Goal: Task Accomplishment & Management: Use online tool/utility

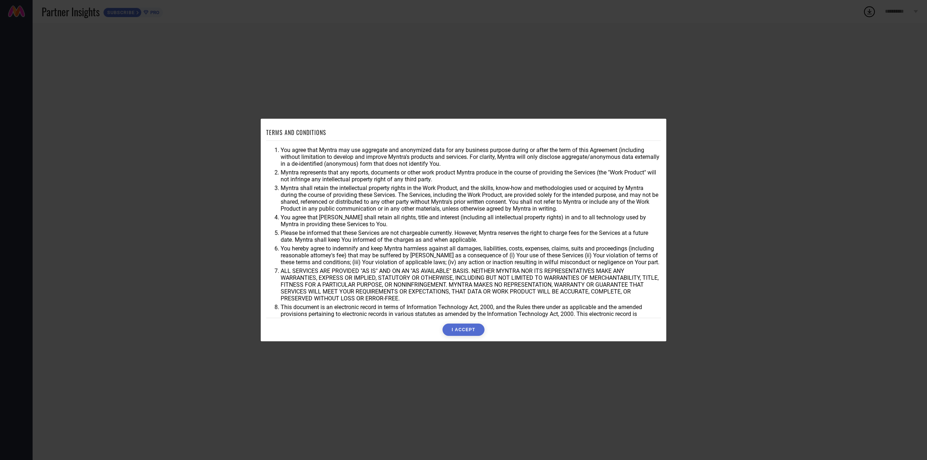
click at [467, 328] on button "I ACCEPT" at bounding box center [464, 330] width 42 height 12
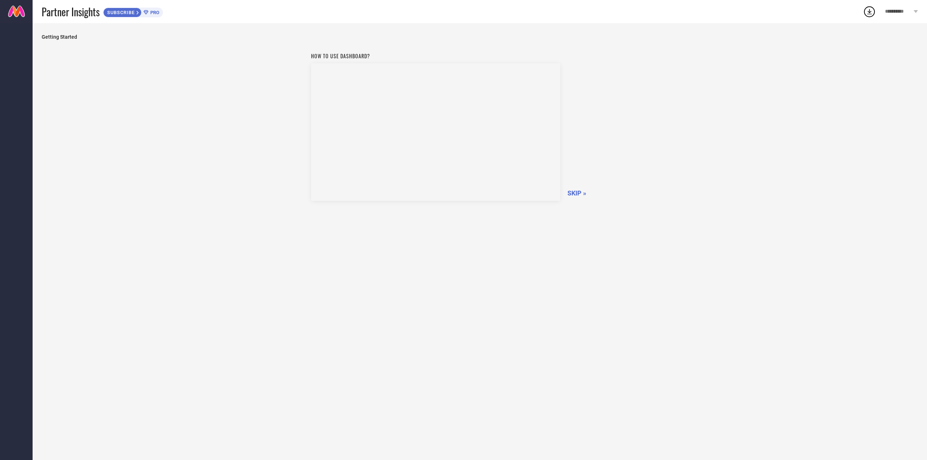
click at [573, 191] on span "SKIP »" at bounding box center [577, 193] width 19 height 8
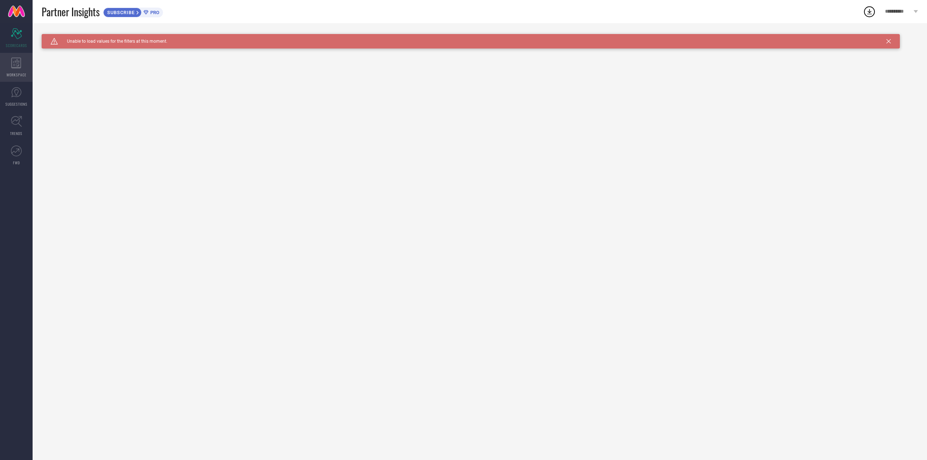
click at [12, 71] on div "WORKSPACE" at bounding box center [16, 67] width 33 height 29
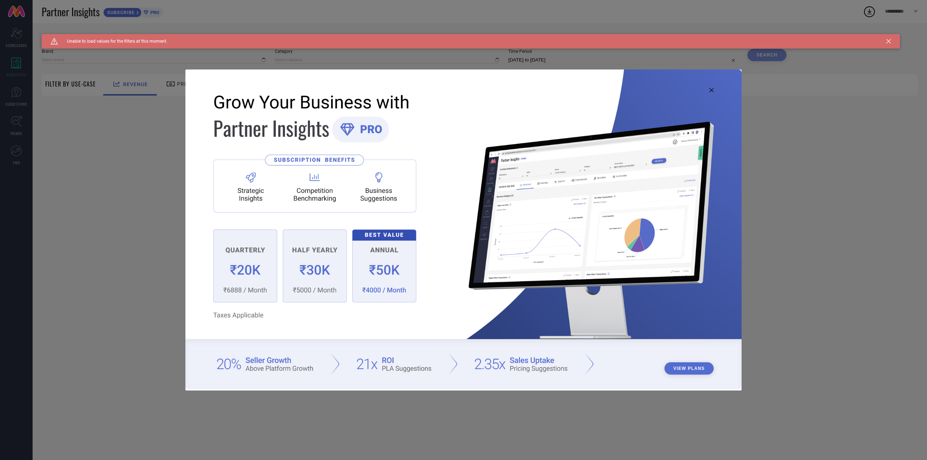
type input "1 STOP FASHION"
type input "All"
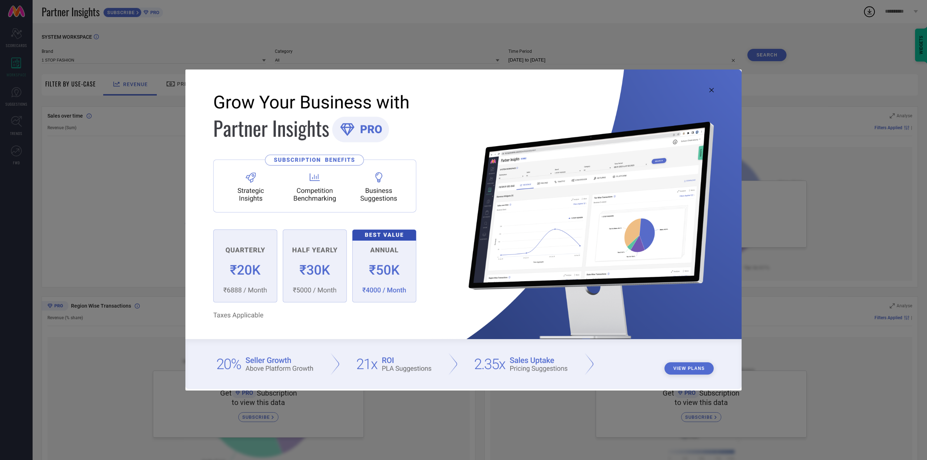
click at [711, 88] on icon at bounding box center [712, 90] width 4 height 4
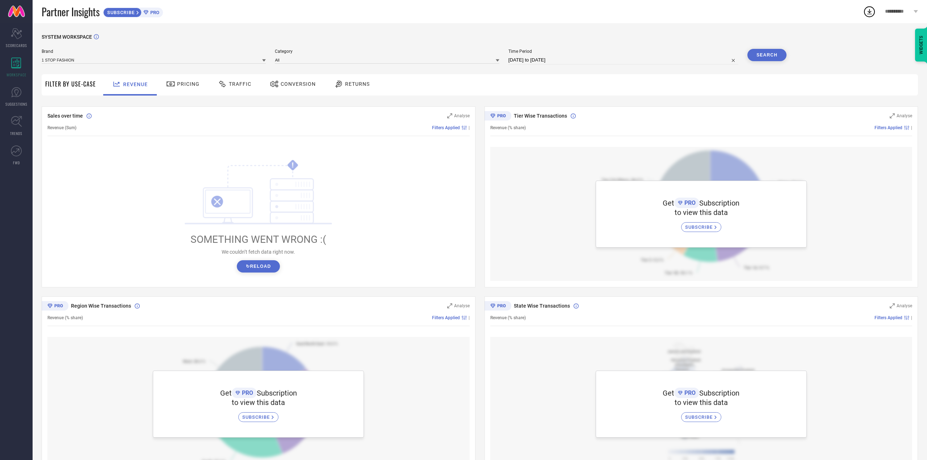
click at [276, 270] on button "↻ Reload" at bounding box center [258, 266] width 43 height 12
click at [185, 86] on span "Pricing" at bounding box center [188, 84] width 22 height 6
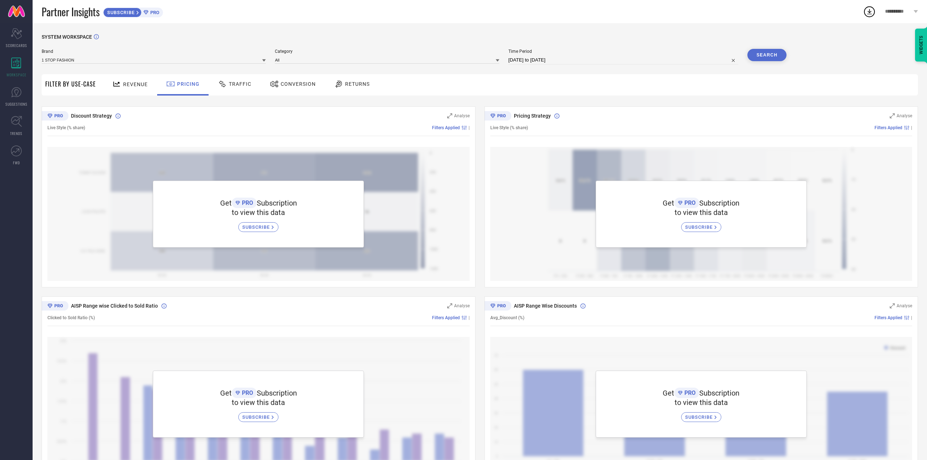
click at [684, 202] on span "PRO" at bounding box center [689, 203] width 13 height 7
click at [689, 227] on span "SUBSCRIBE" at bounding box center [699, 227] width 29 height 5
